Goal: Use online tool/utility: Utilize a website feature to perform a specific function

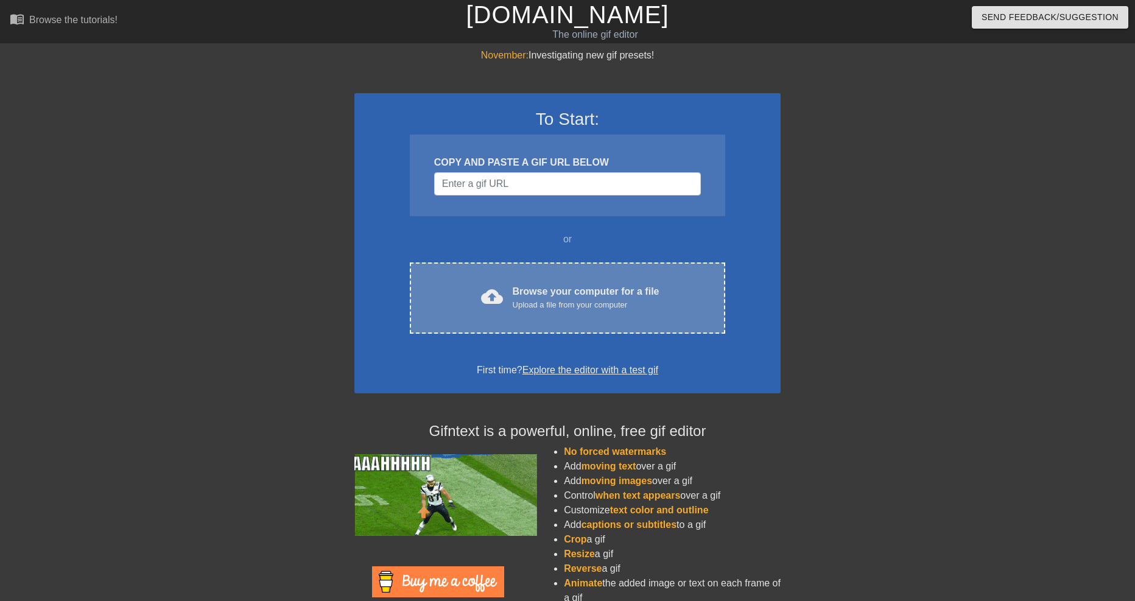
click at [553, 315] on div "cloud_upload Browse your computer for a file Upload a file from your computer C…" at bounding box center [567, 297] width 315 height 71
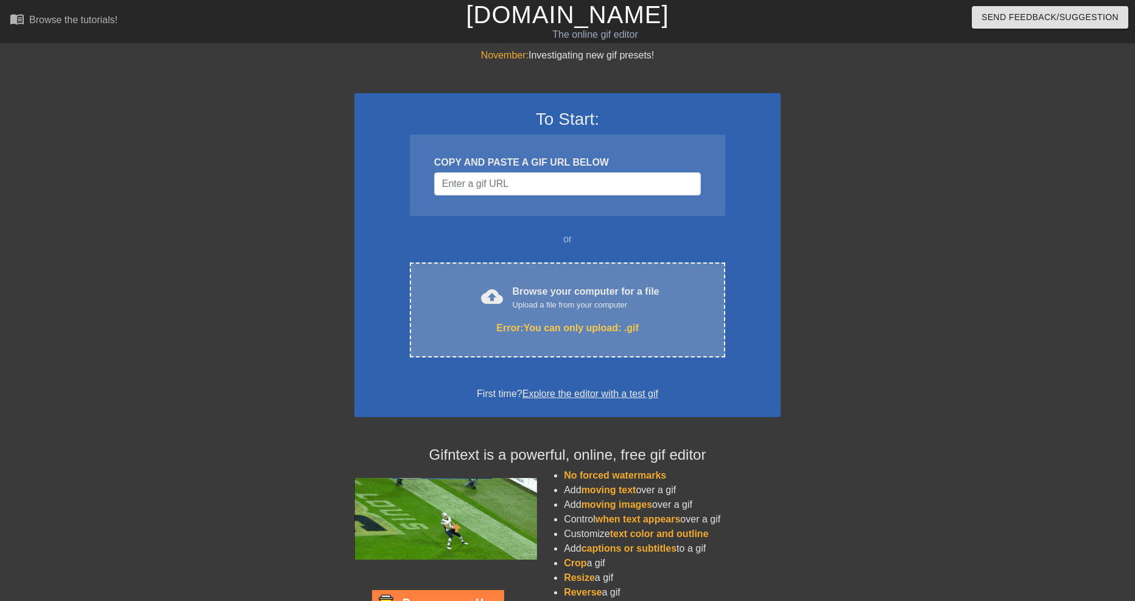
click at [468, 285] on div "cloud_upload Browse your computer for a file Upload a file from your computer" at bounding box center [567, 297] width 264 height 27
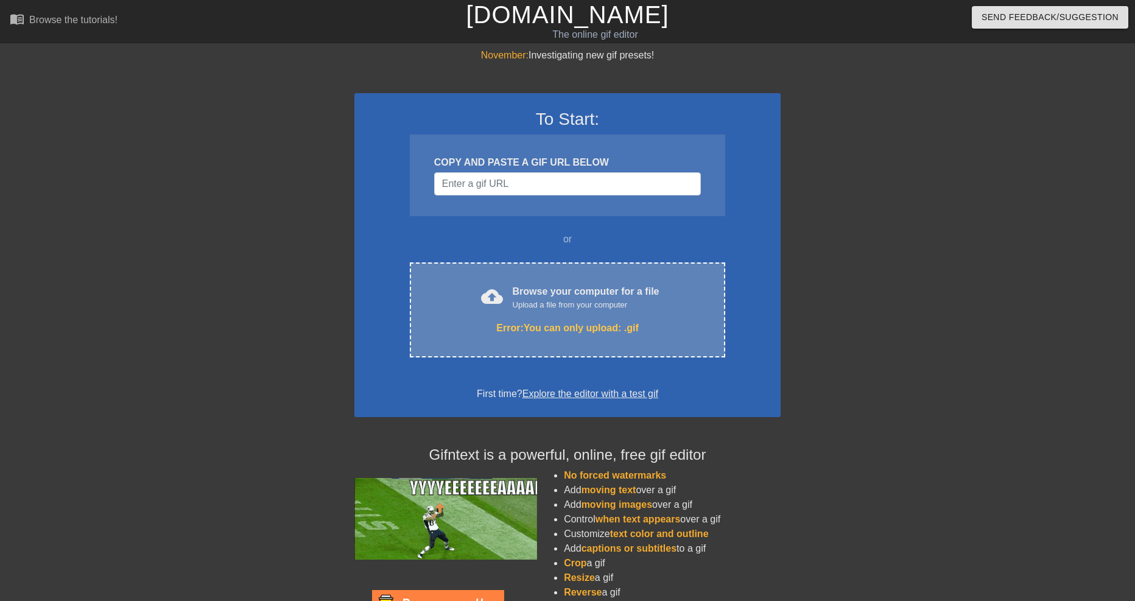
click at [535, 285] on div "Browse your computer for a file Upload a file from your computer" at bounding box center [586, 297] width 147 height 27
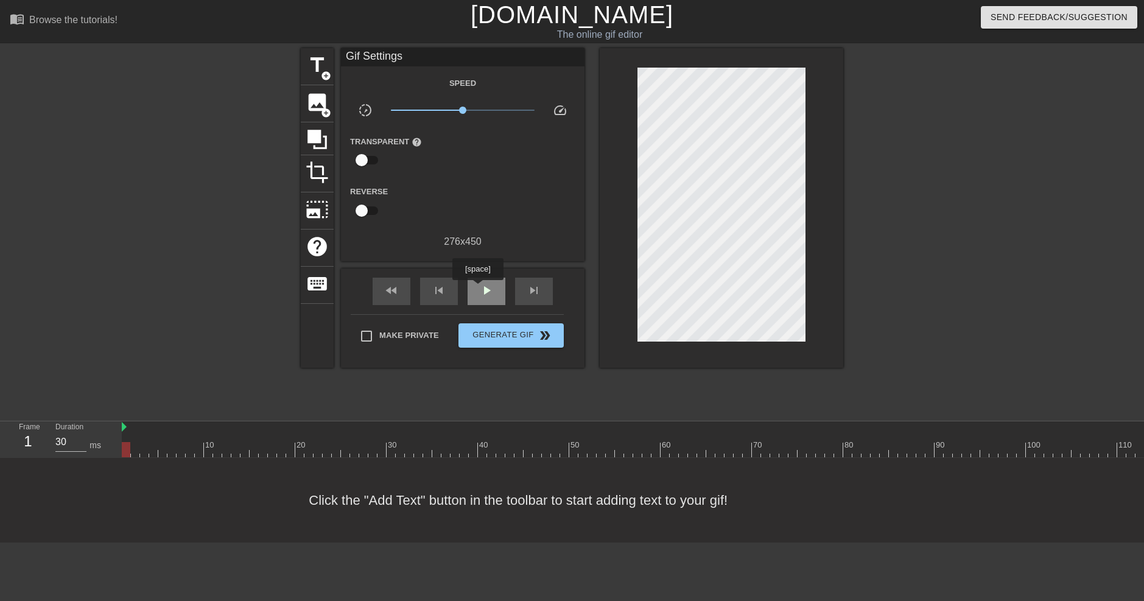
click at [477, 289] on div "play_arrow" at bounding box center [487, 291] width 38 height 27
click at [477, 289] on div "pause" at bounding box center [487, 291] width 38 height 27
click at [314, 73] on span "title" at bounding box center [317, 65] width 23 height 23
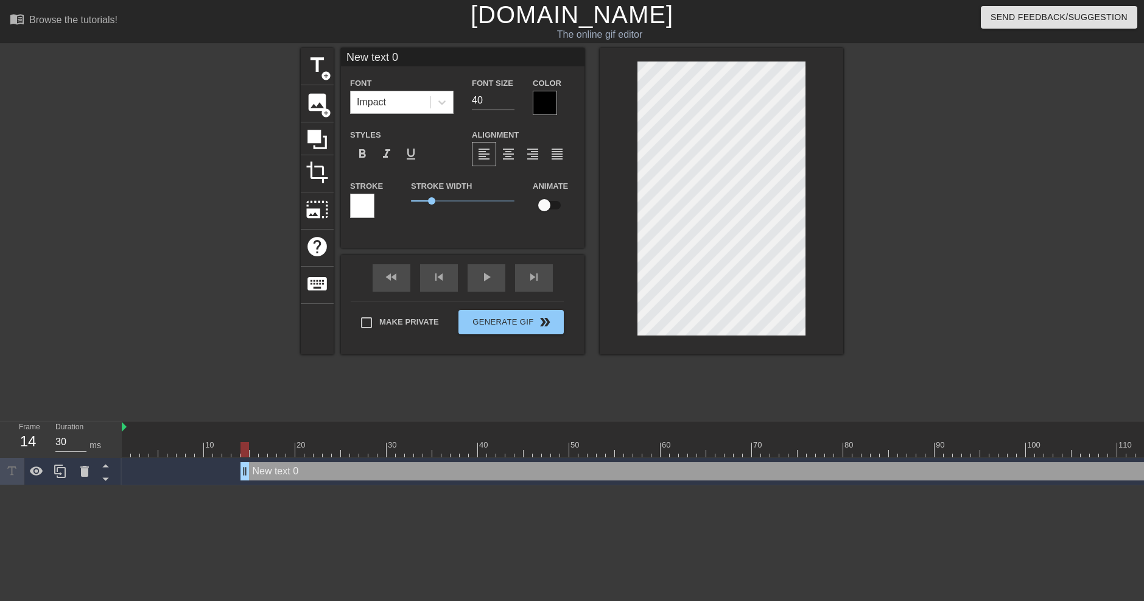
click at [398, 94] on div "Impact" at bounding box center [391, 102] width 80 height 22
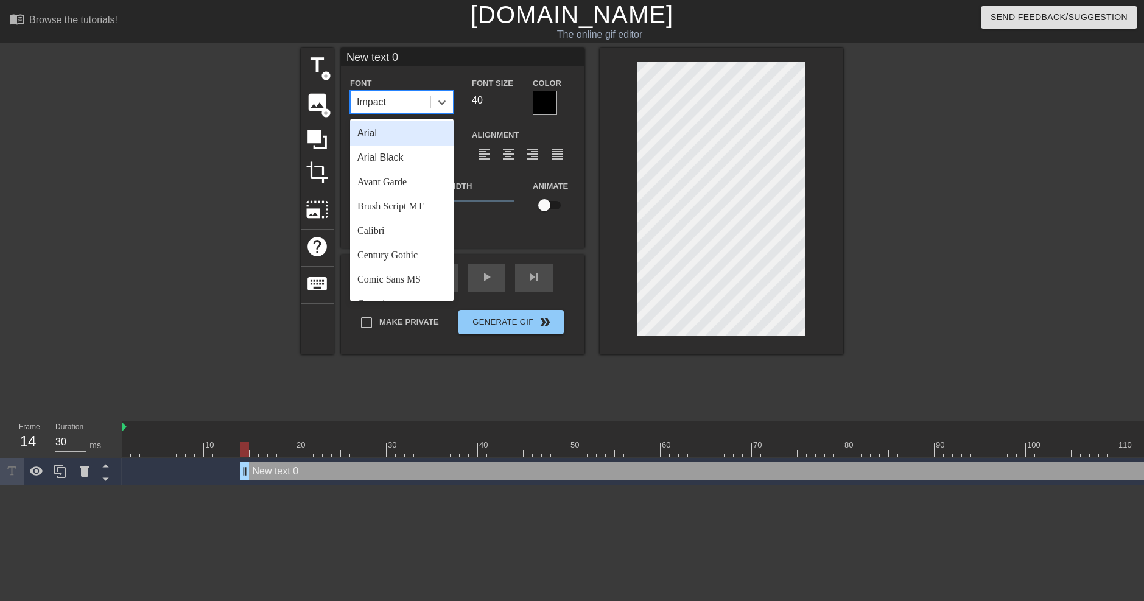
click at [412, 97] on div "Impact" at bounding box center [391, 102] width 80 height 22
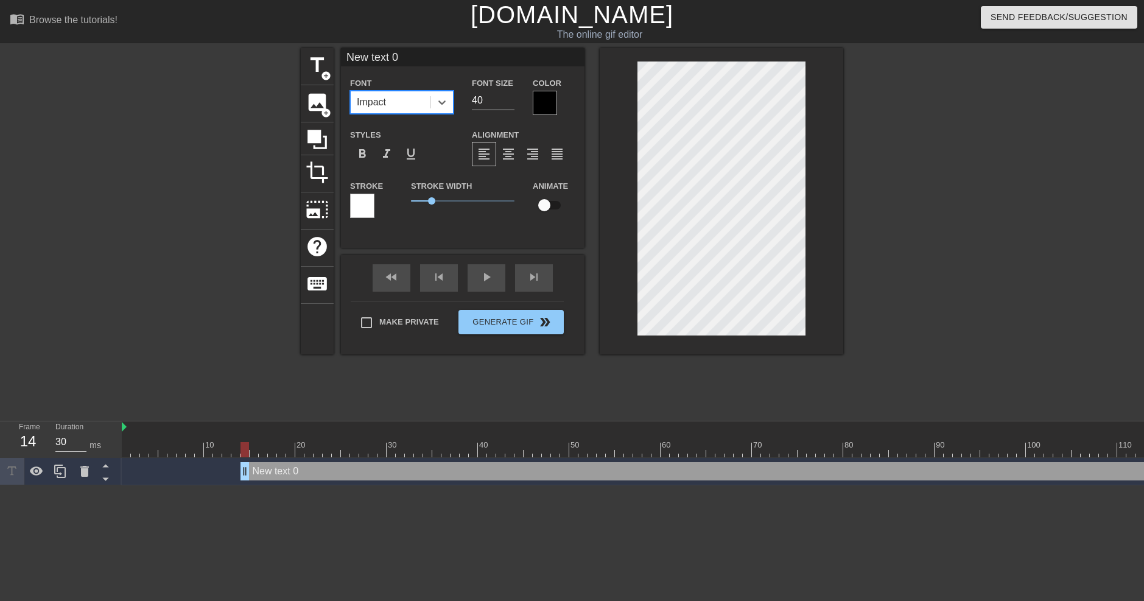
click at [409, 66] on input "New text 0" at bounding box center [463, 57] width 244 height 18
type input "N"
paste input "𝕎𝒾ş𝓔 ŴᕼƗ𝓜sι¢α𝓁 𝕨เℤ𝔸Ⓡᵈ"
type input "𝕎𝒾ş𝓔"
click at [538, 99] on div at bounding box center [545, 103] width 24 height 24
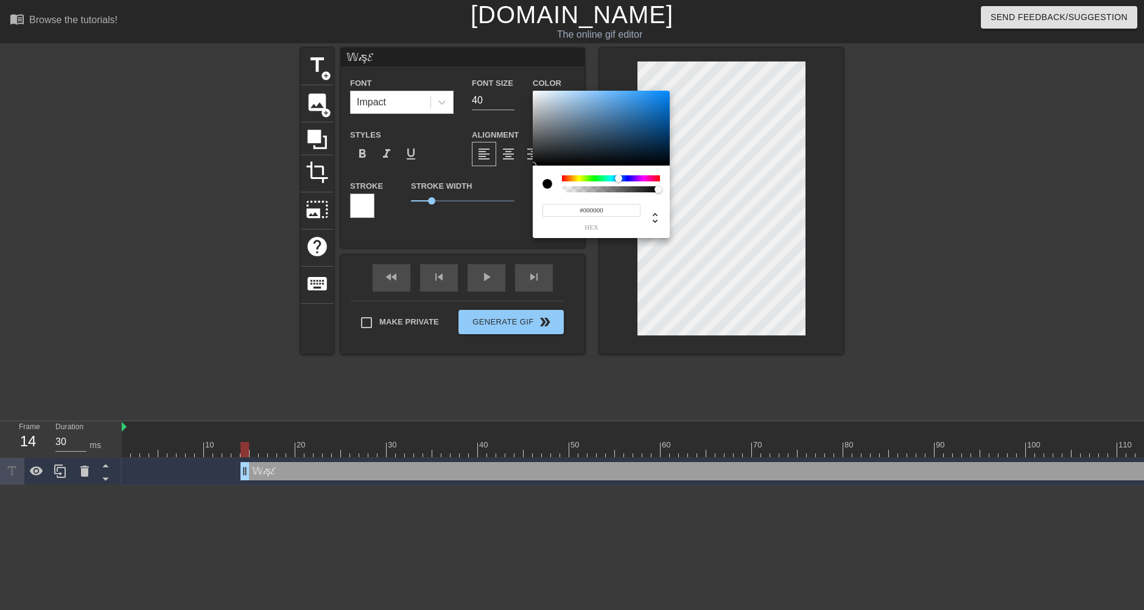
drag, startPoint x: 569, startPoint y: 178, endPoint x: 619, endPoint y: 181, distance: 50.1
click at [619, 181] on div at bounding box center [622, 178] width 7 height 7
click at [617, 124] on div at bounding box center [601, 128] width 137 height 75
drag, startPoint x: 633, startPoint y: 116, endPoint x: 656, endPoint y: 100, distance: 28.0
click at [656, 100] on div at bounding box center [601, 128] width 137 height 75
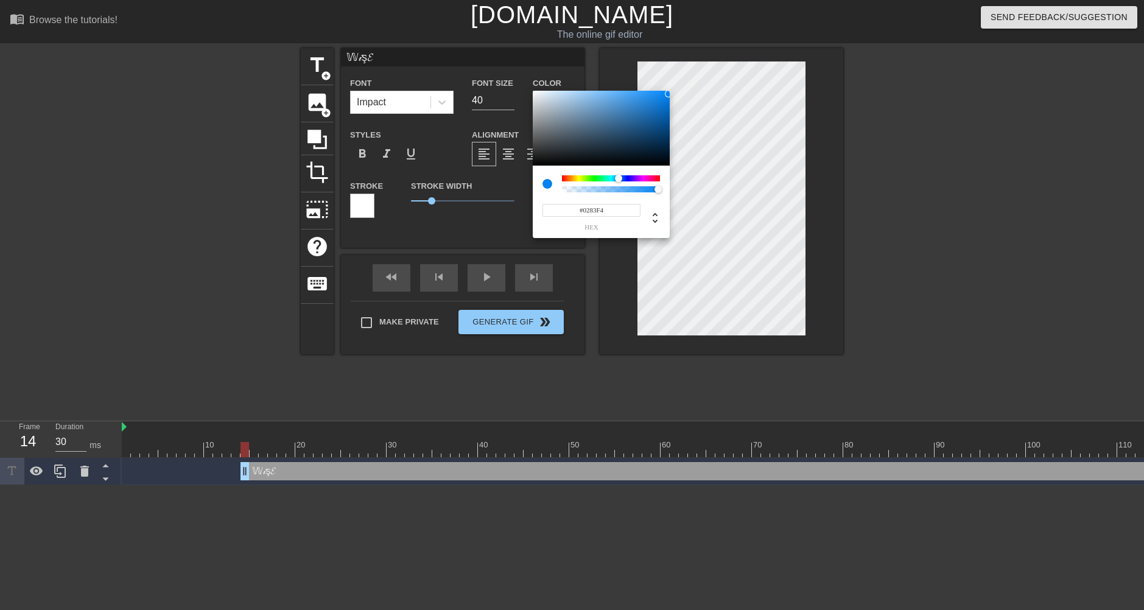
click at [669, 94] on div at bounding box center [668, 93] width 7 height 7
type input "2"
type input "1"
drag, startPoint x: 649, startPoint y: 189, endPoint x: 675, endPoint y: 189, distance: 25.6
click at [675, 189] on div "2 r 131 g 244 b 1 a" at bounding box center [572, 305] width 1144 height 610
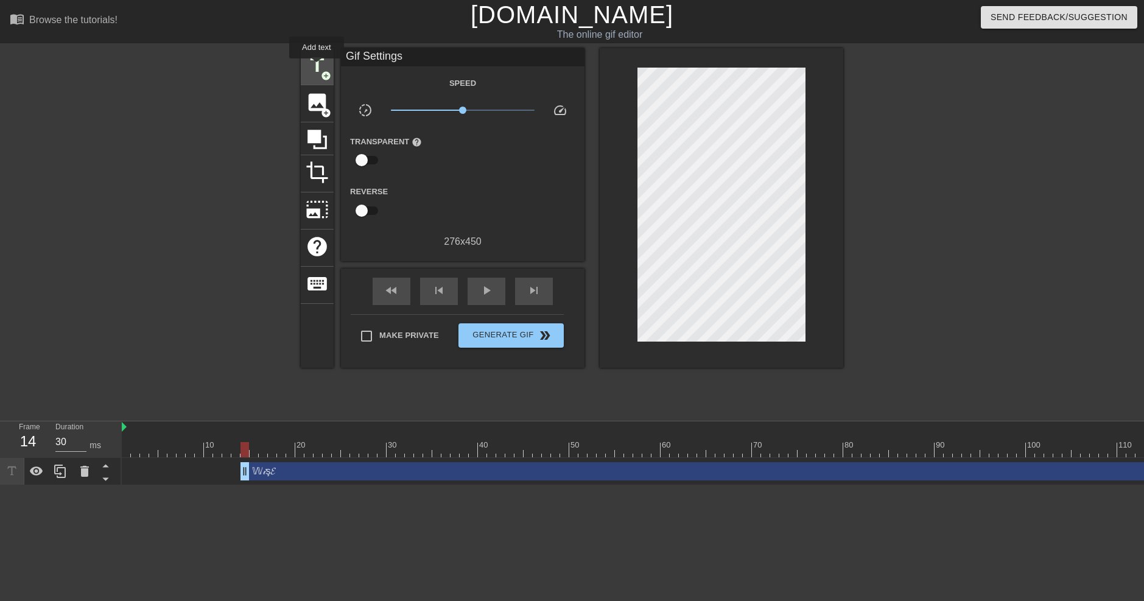
click at [315, 66] on span "title" at bounding box center [317, 65] width 23 height 23
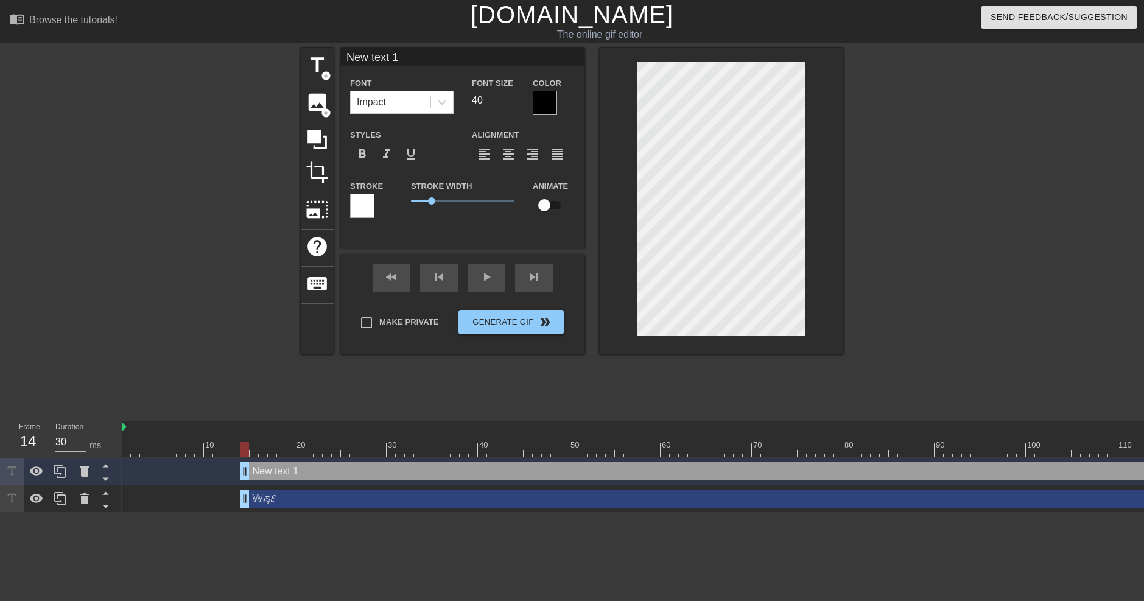
scroll to position [2, 1]
click at [410, 62] on input "New text 1" at bounding box center [463, 57] width 244 height 18
type input "N"
click at [515, 240] on div "Font Impact Font Size 40 Color Styles format_bold format_italic format_underlin…" at bounding box center [463, 148] width 244 height 200
click at [454, 66] on input at bounding box center [463, 57] width 244 height 18
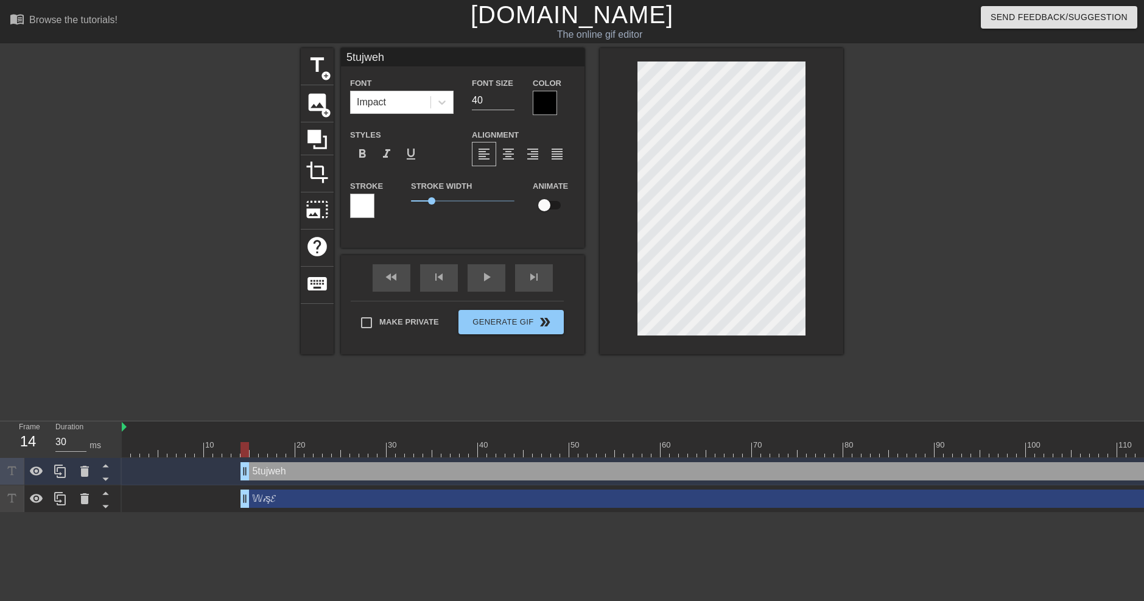
type input "5tujweh"
click at [1014, 161] on div "title add_circle image add_circle crop photo_size_select_large help keyboard 5t…" at bounding box center [572, 230] width 1144 height 365
type input "𝕎𝒾ş𝓔"
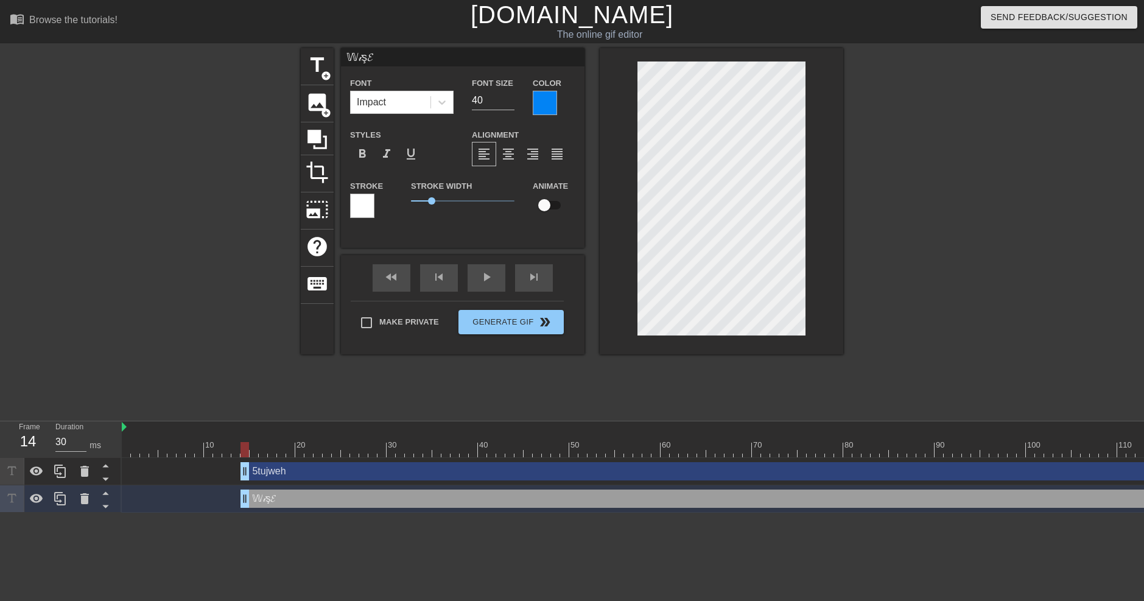
click at [363, 198] on div at bounding box center [362, 206] width 24 height 24
click at [541, 105] on div at bounding box center [545, 103] width 24 height 24
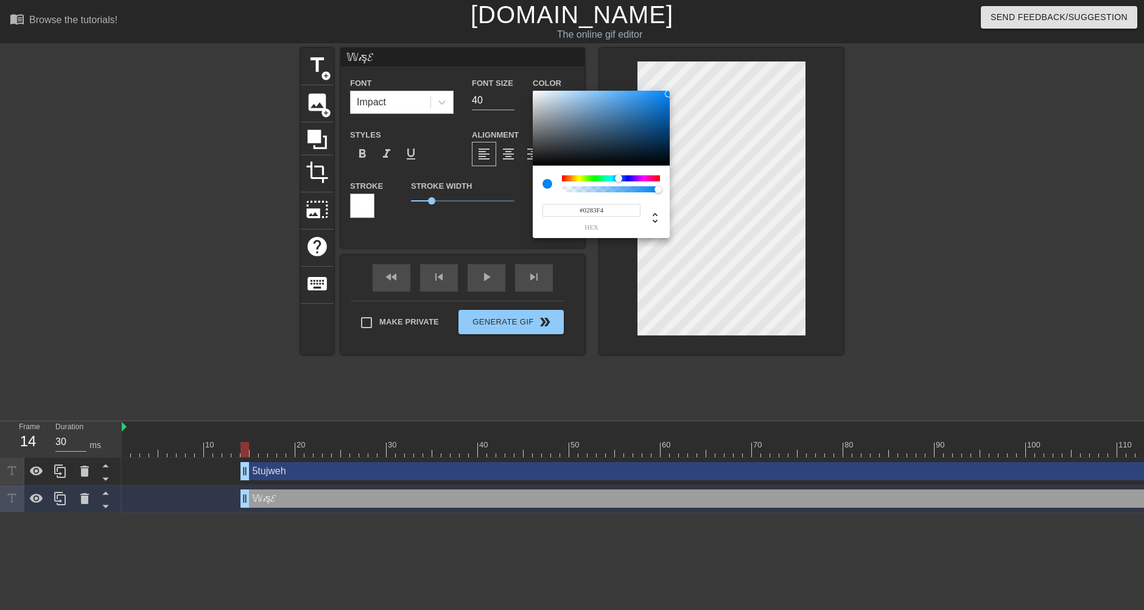
type input "2"
type input "1"
drag, startPoint x: 658, startPoint y: 189, endPoint x: 689, endPoint y: 190, distance: 31.7
click at [689, 190] on div "2 r 131 g 244 b 1 a" at bounding box center [572, 305] width 1144 height 610
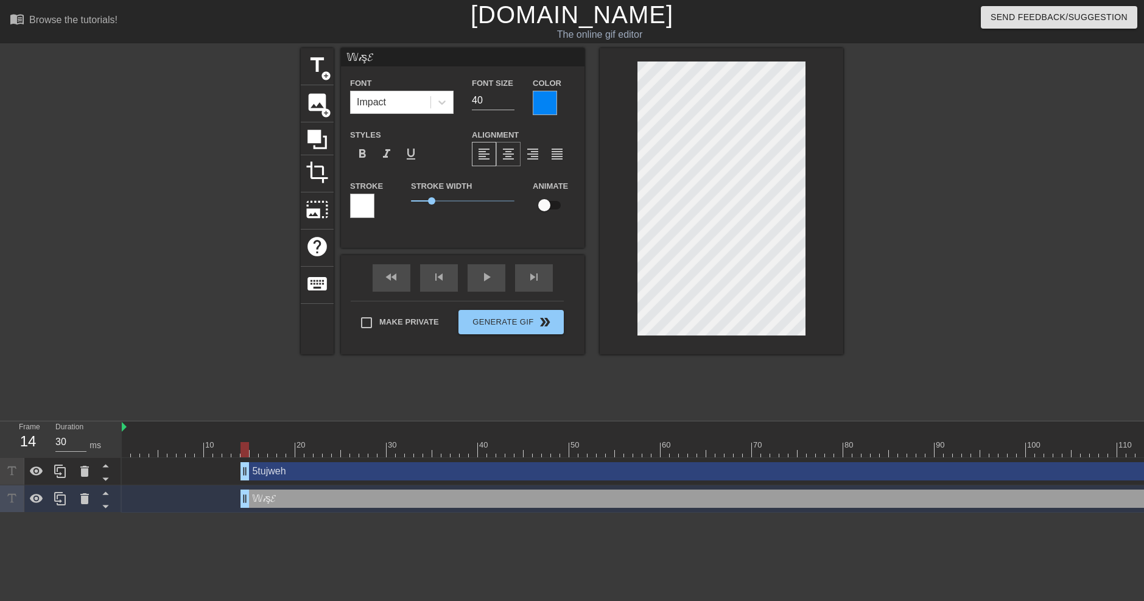
click at [519, 152] on div "format_align_center" at bounding box center [508, 154] width 24 height 24
click at [360, 150] on span "format_bold" at bounding box center [362, 154] width 15 height 15
click at [387, 150] on span "format_italic" at bounding box center [386, 154] width 15 height 15
click at [388, 151] on span "format_italic" at bounding box center [386, 154] width 15 height 15
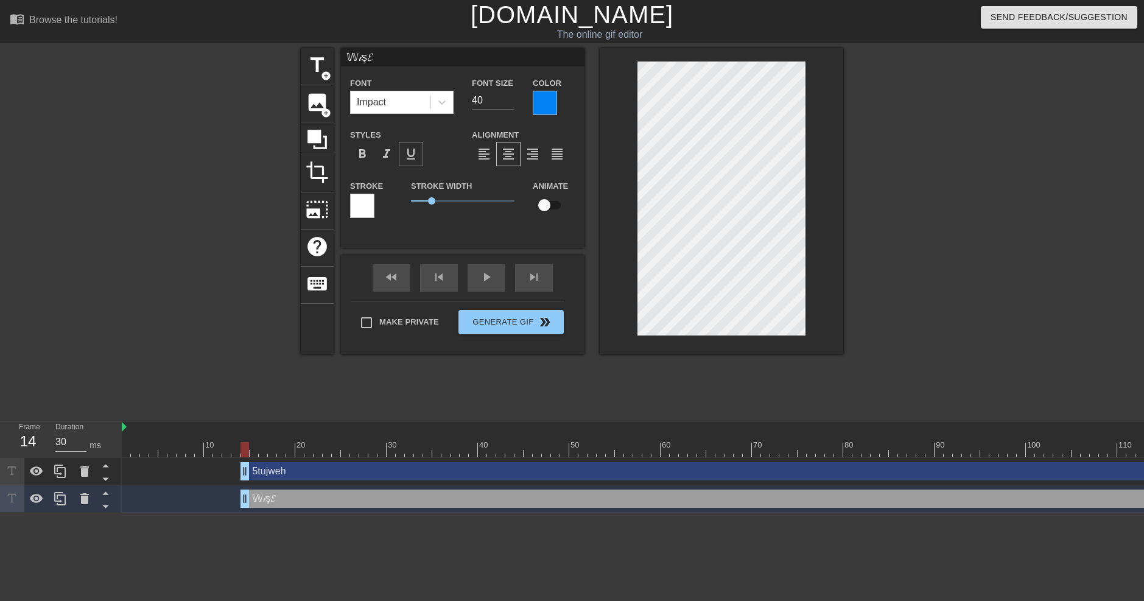
click at [414, 151] on span "format_underline" at bounding box center [411, 154] width 15 height 15
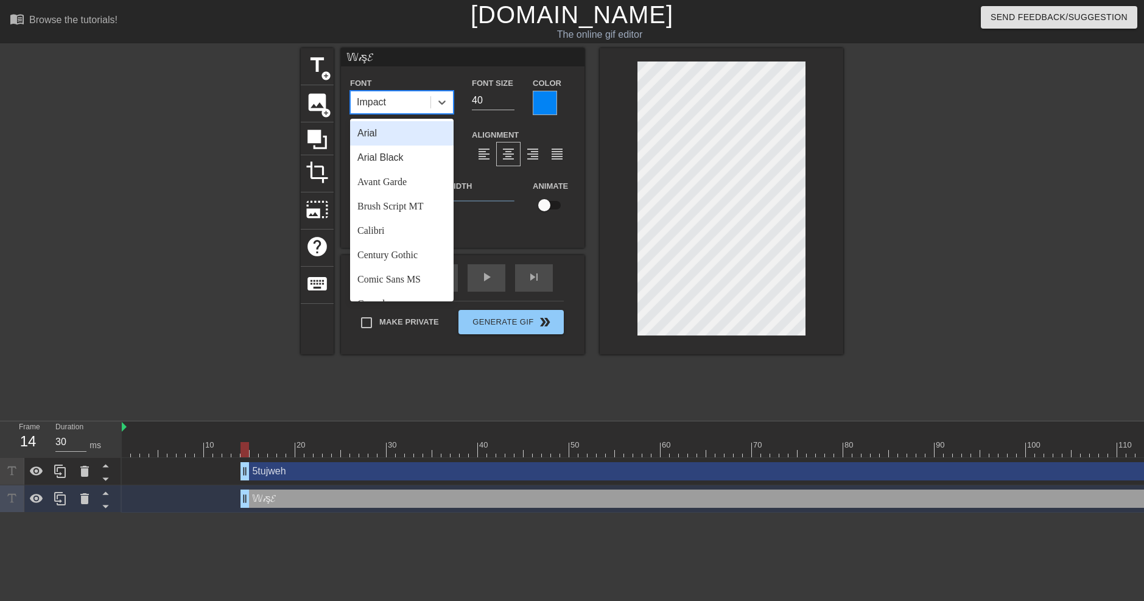
click at [404, 102] on div "Impact" at bounding box center [391, 102] width 80 height 22
click at [396, 141] on div "Arial" at bounding box center [402, 133] width 104 height 24
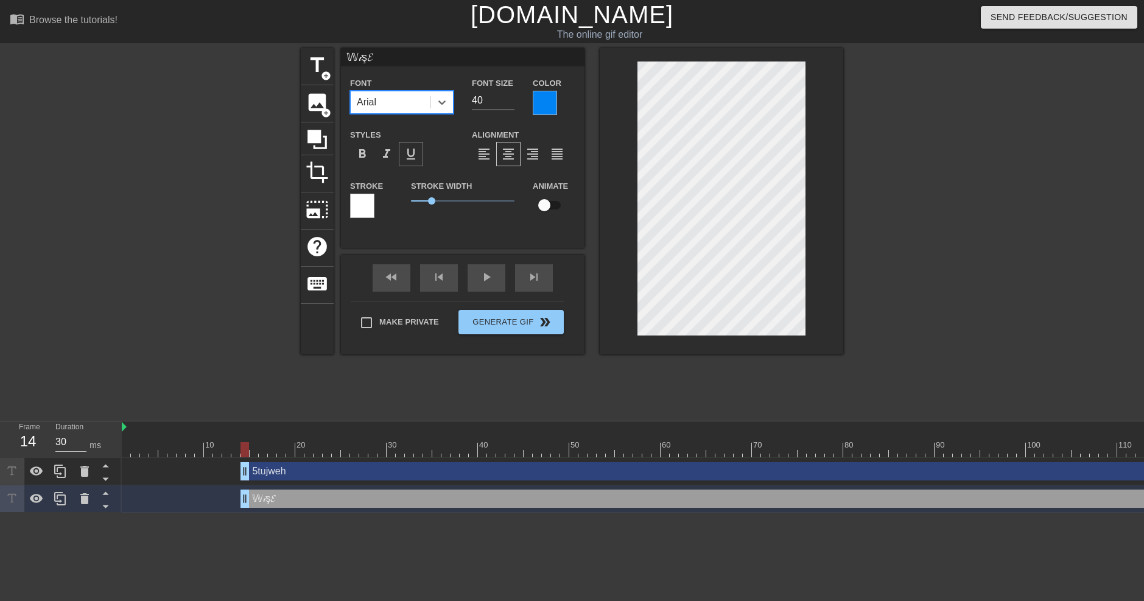
click at [412, 160] on span "format_underline" at bounding box center [411, 154] width 15 height 15
click at [390, 155] on span "format_italic" at bounding box center [386, 154] width 15 height 15
click at [362, 152] on span "format_bold" at bounding box center [362, 154] width 15 height 15
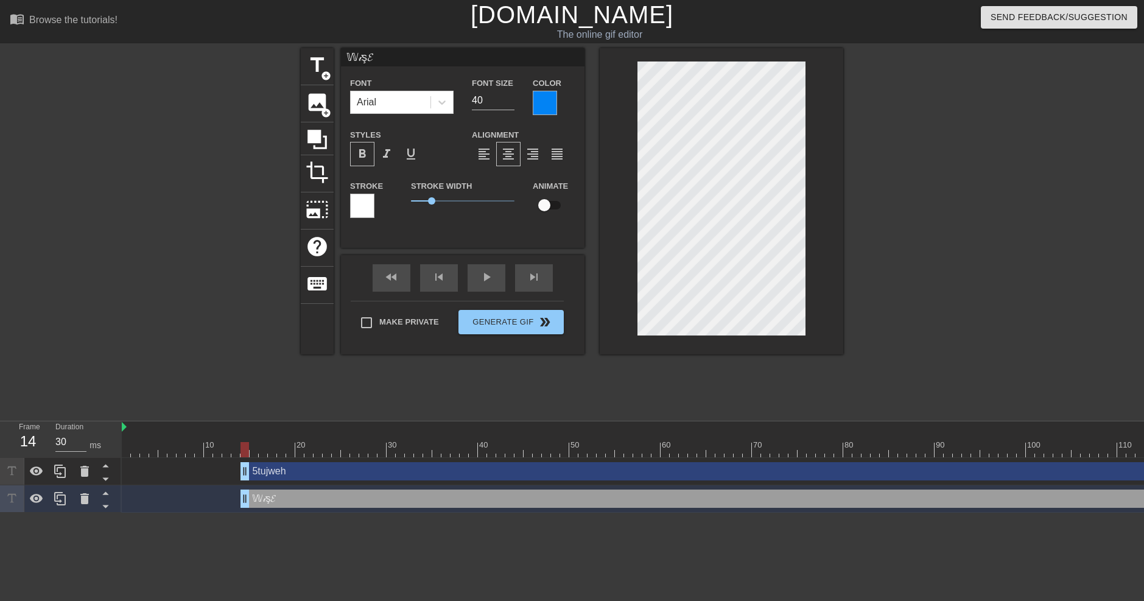
click at [362, 152] on span "format_bold" at bounding box center [362, 154] width 15 height 15
drag, startPoint x: 447, startPoint y: 198, endPoint x: 403, endPoint y: 201, distance: 43.9
click at [403, 201] on div "Stroke Width 0" at bounding box center [463, 203] width 122 height 51
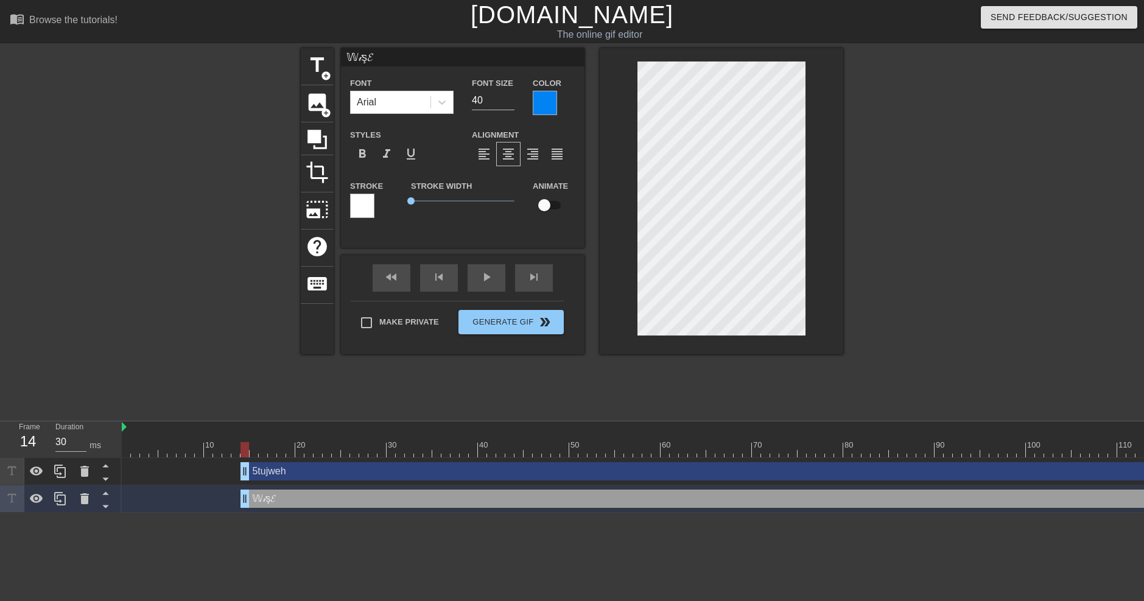
click at [539, 202] on input "checkbox" at bounding box center [544, 205] width 69 height 23
checkbox input "true"
click at [483, 273] on div "fast_rewind skip_previous play_arrow skip_next" at bounding box center [462, 278] width 198 height 46
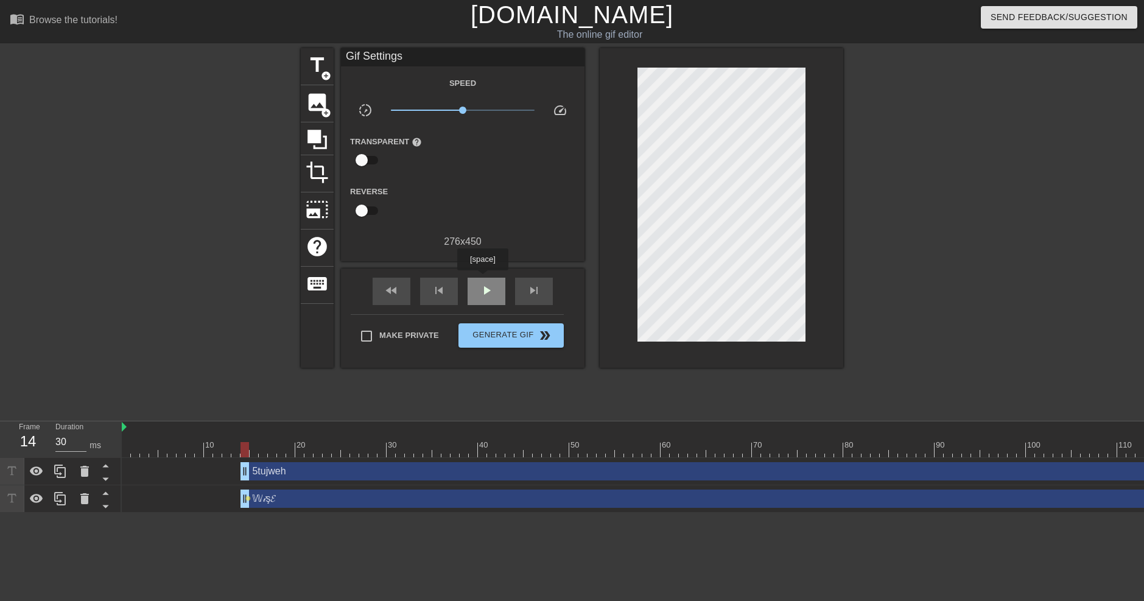
click at [482, 279] on div "play_arrow" at bounding box center [487, 291] width 38 height 27
click at [482, 279] on div "pause" at bounding box center [487, 291] width 38 height 27
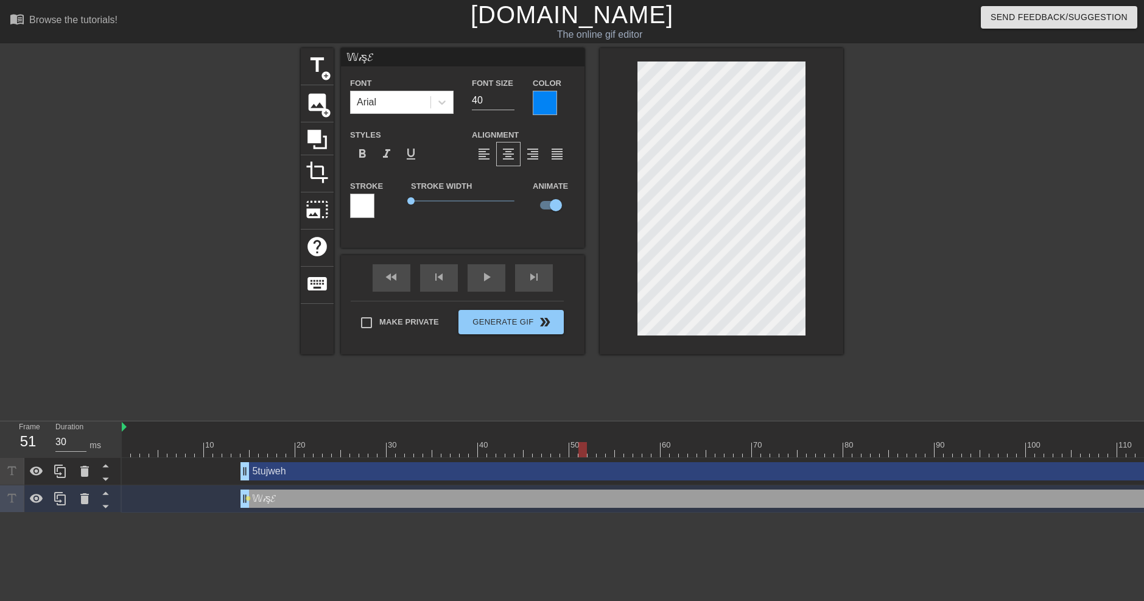
click at [274, 476] on div "5tujweh drag_handle drag_handle" at bounding box center [728, 471] width 977 height 18
type input "5tujweh"
checkbox input "false"
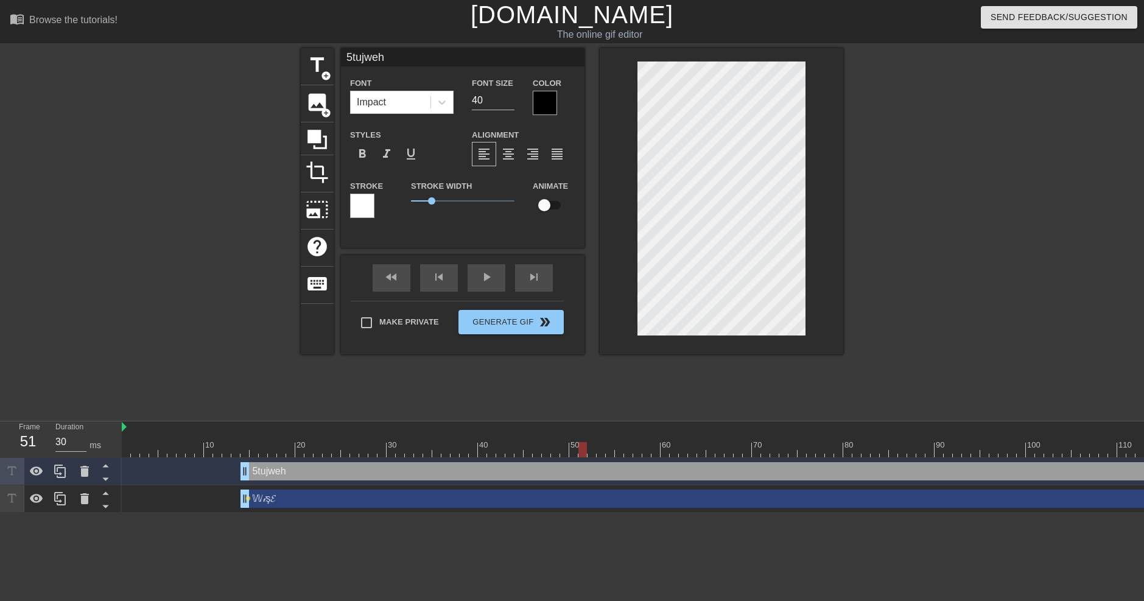
drag, startPoint x: 285, startPoint y: 474, endPoint x: 276, endPoint y: 471, distance: 8.9
click at [276, 471] on div "5tujweh drag_handle drag_handle" at bounding box center [728, 471] width 977 height 18
click at [80, 472] on icon at bounding box center [84, 471] width 15 height 15
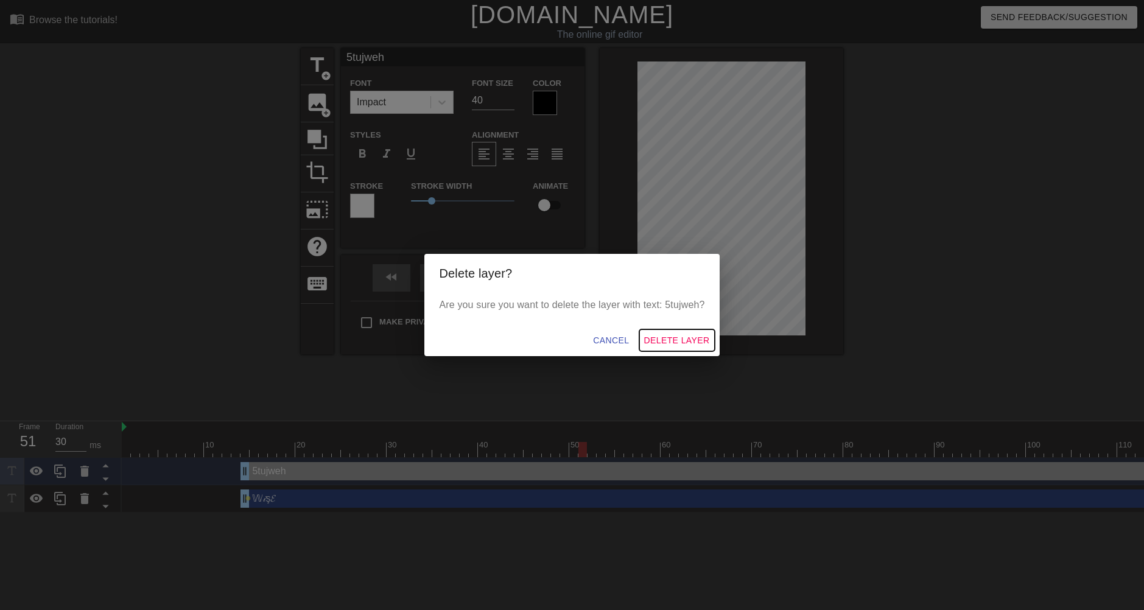
click at [673, 345] on span "Delete Layer" at bounding box center [677, 340] width 66 height 15
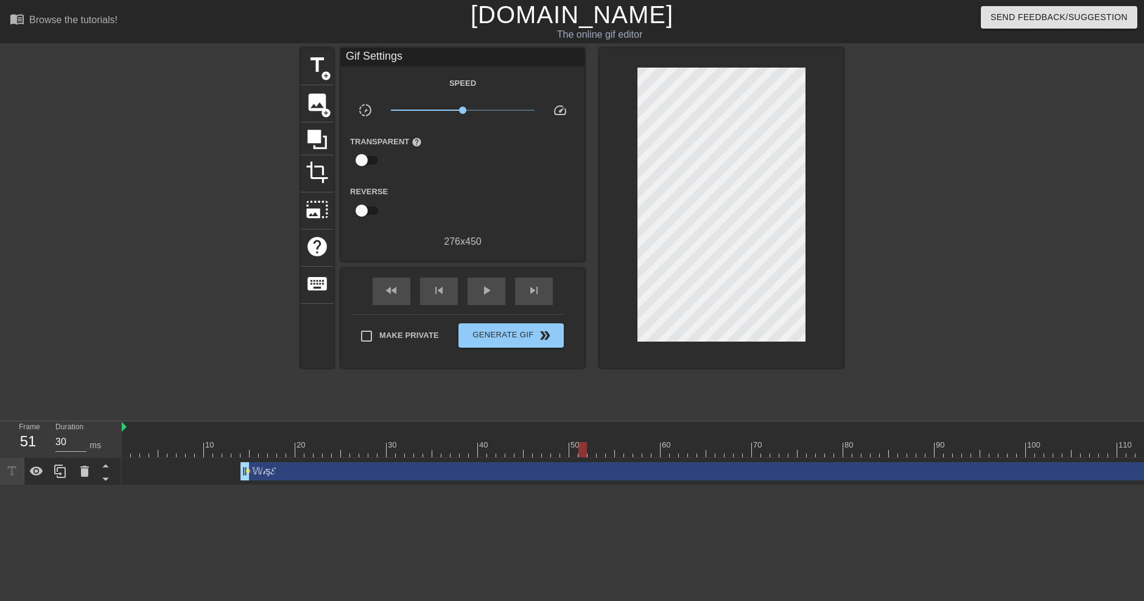
click at [275, 471] on div "𝕎𝒾ş𝓔 drag_handle drag_handle" at bounding box center [728, 471] width 977 height 18
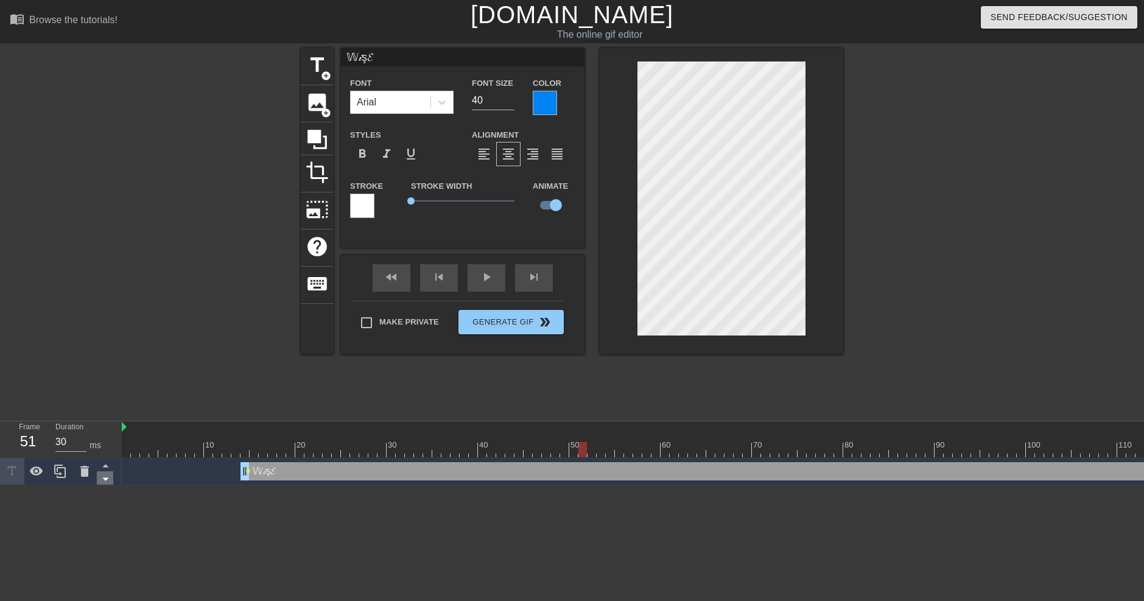
click at [101, 475] on icon at bounding box center [105, 478] width 15 height 15
click at [107, 466] on icon at bounding box center [105, 465] width 15 height 15
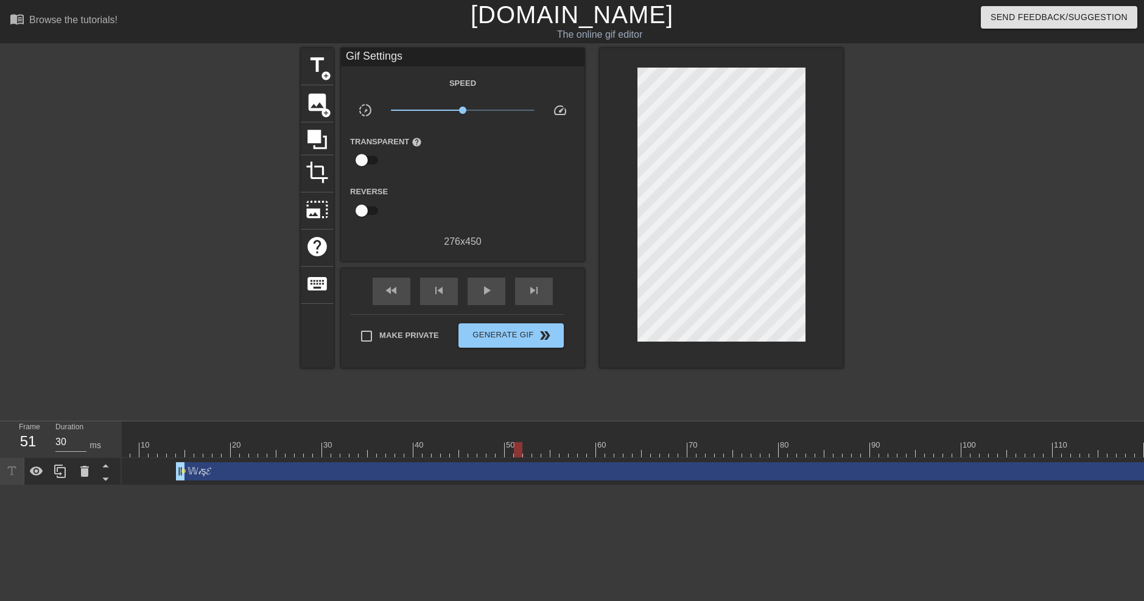
scroll to position [0, 81]
click at [1115, 465] on div "𝕎𝒾ş𝓔 drag_handle drag_handle" at bounding box center [648, 471] width 977 height 18
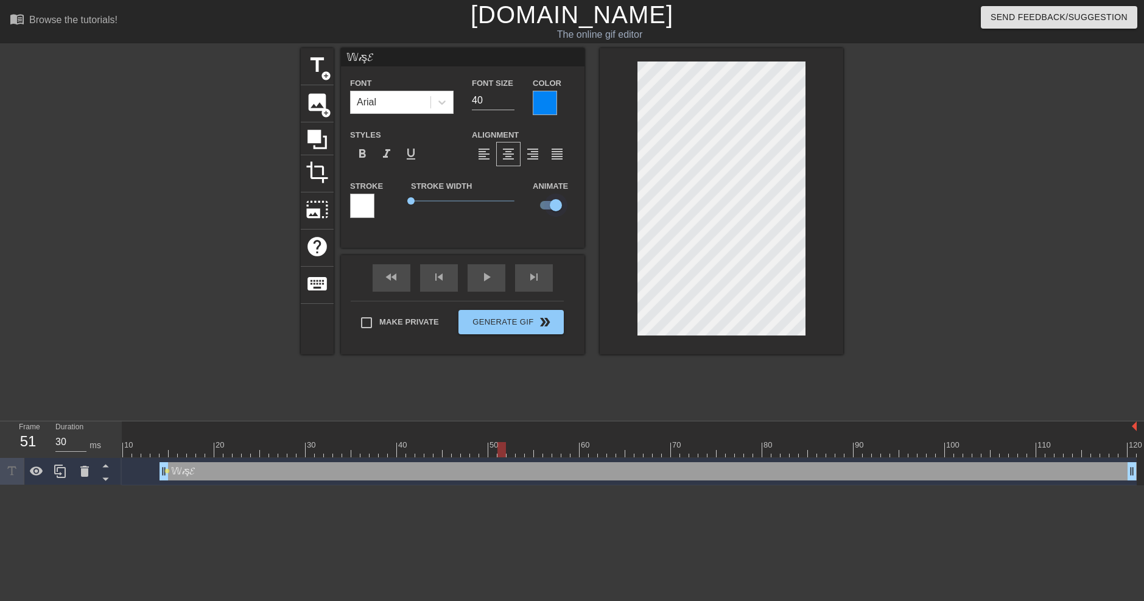
click at [558, 203] on input "checkbox" at bounding box center [555, 205] width 69 height 23
click at [558, 203] on input "checkbox" at bounding box center [544, 205] width 69 height 23
checkbox input "true"
click at [482, 285] on div "play_arrow" at bounding box center [487, 277] width 38 height 27
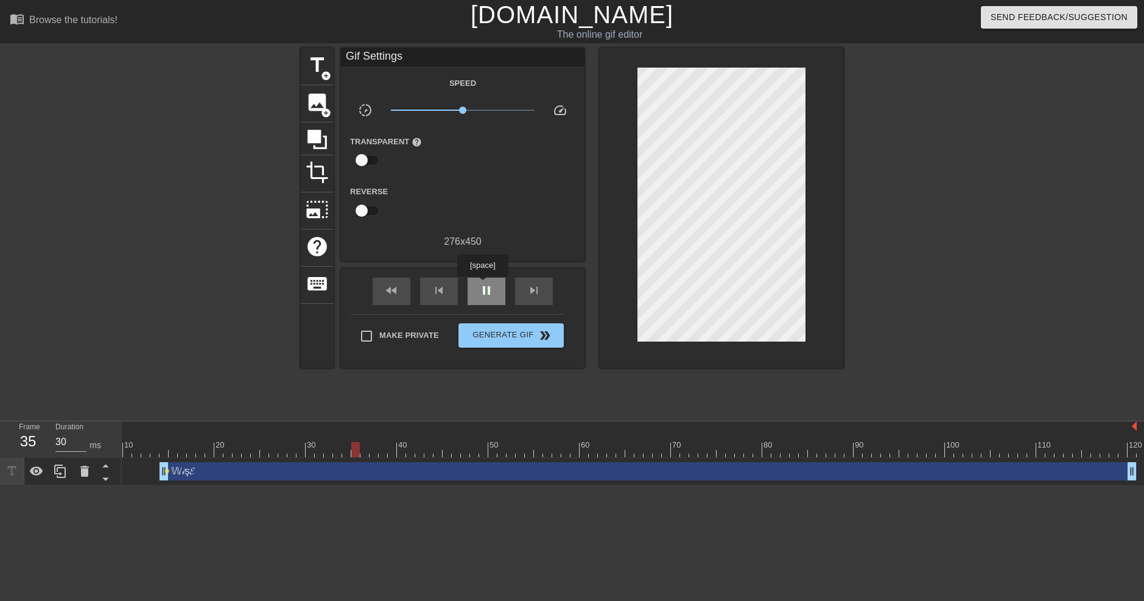
click at [482, 285] on span "pause" at bounding box center [486, 290] width 15 height 15
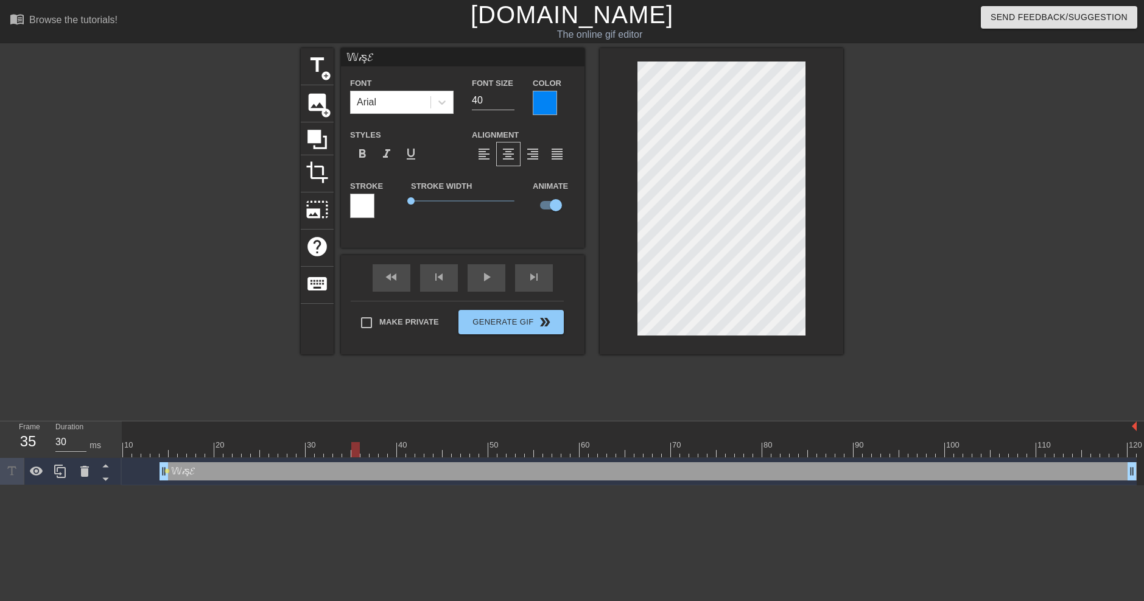
click at [430, 58] on input "𝕎𝒾ş𝓔" at bounding box center [463, 57] width 244 height 18
click at [455, 79] on div "Font Arial" at bounding box center [402, 95] width 122 height 40
click at [15, 477] on icon at bounding box center [12, 471] width 14 height 14
click at [29, 471] on icon at bounding box center [36, 471] width 15 height 15
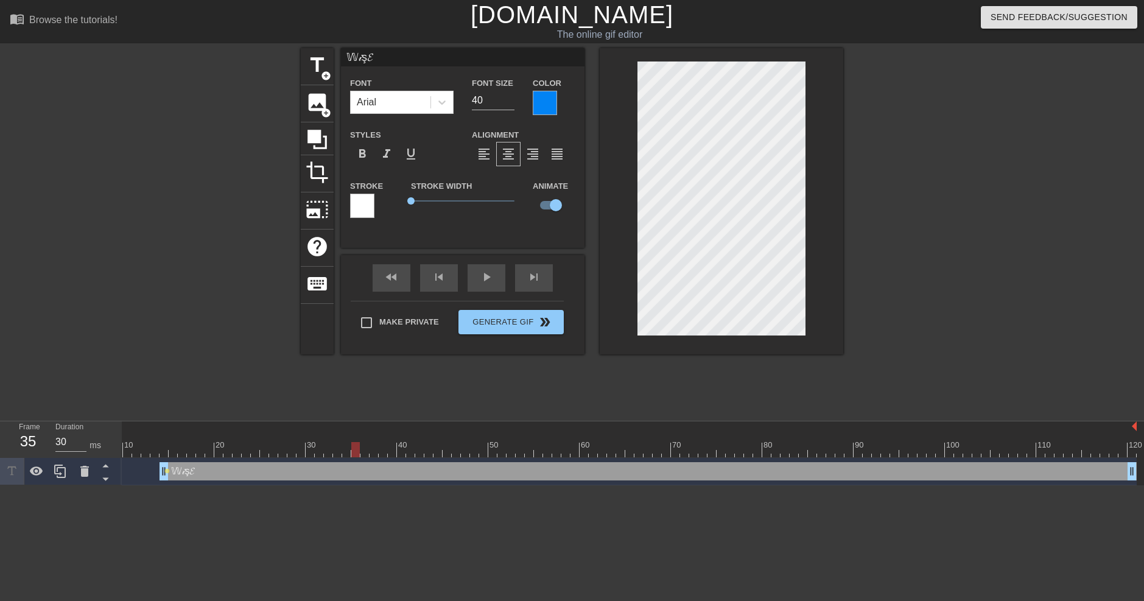
click at [483, 403] on div "title add_circle image add_circle crop photo_size_select_large help keyboard 𝕎𝒾…" at bounding box center [572, 230] width 542 height 365
